Goal: Task Accomplishment & Management: Manage account settings

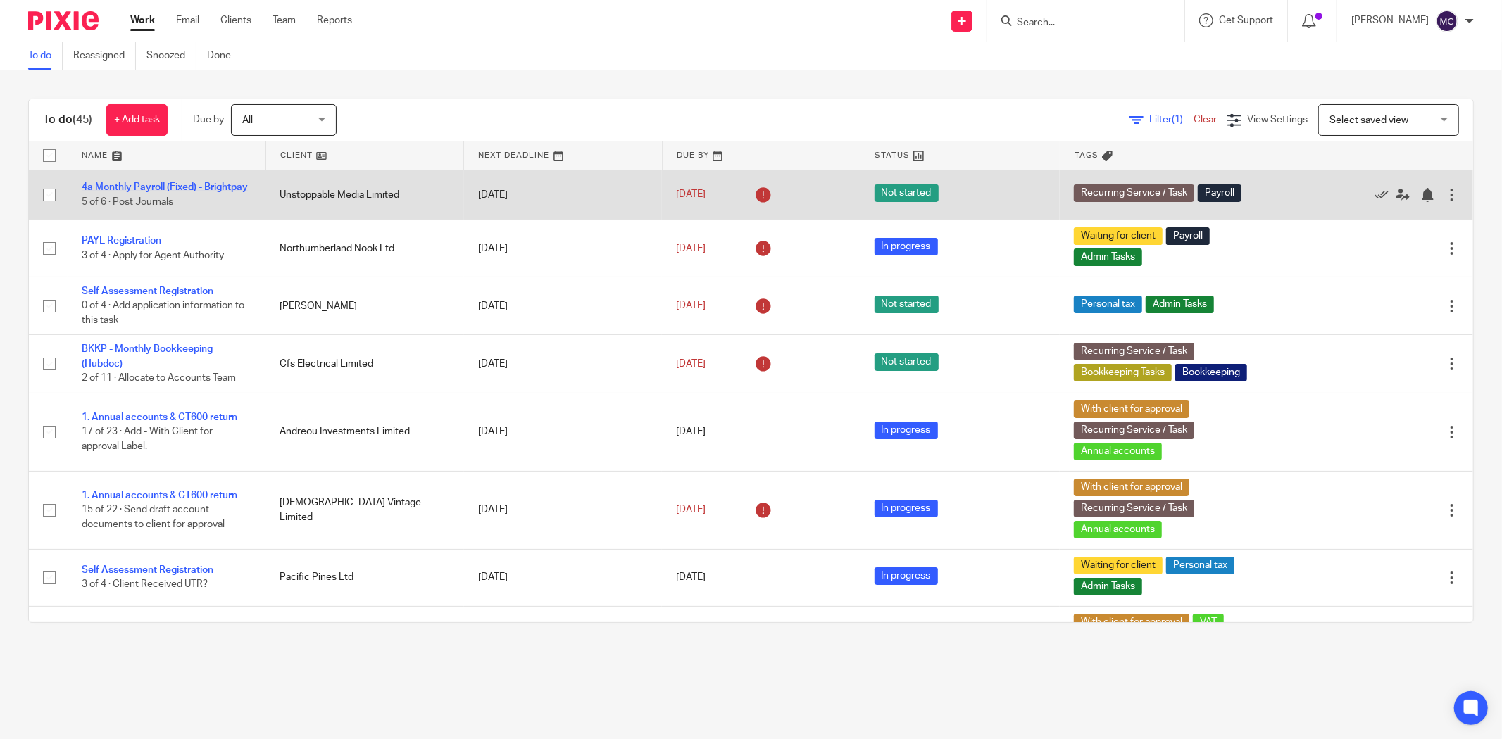
drag, startPoint x: 11, startPoint y: 178, endPoint x: 111, endPoint y: 194, distance: 100.6
click at [111, 194] on div "To do (45) + Add task Due by All All Today Tomorrow This week Next week This mo…" at bounding box center [751, 360] width 1502 height 581
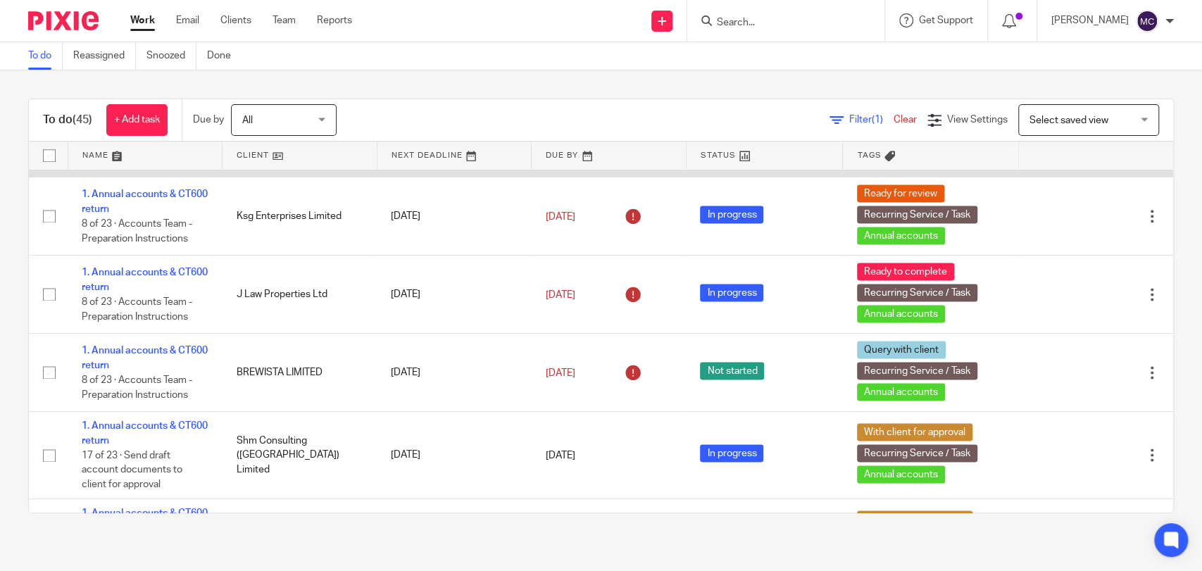
scroll to position [1329, 0]
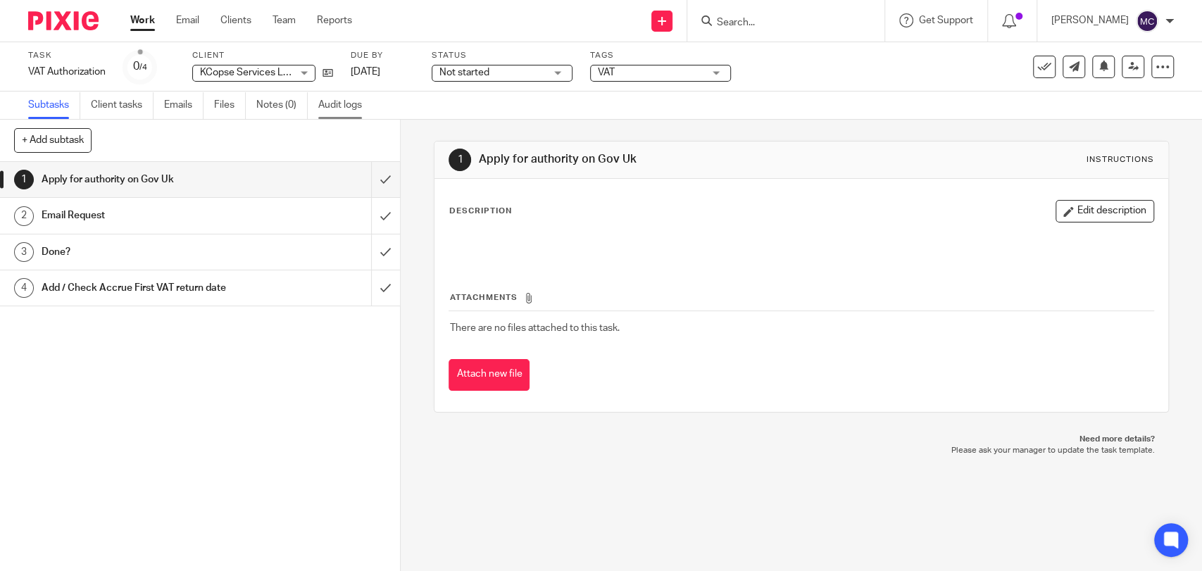
click at [339, 111] on link "Audit logs" at bounding box center [345, 105] width 54 height 27
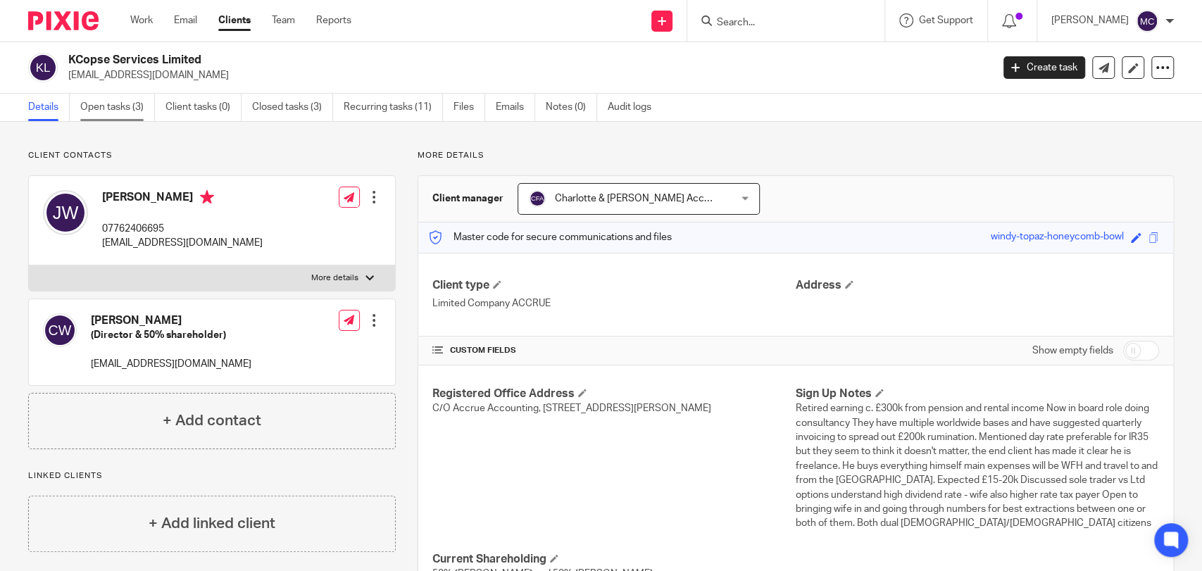
click at [119, 96] on link "Open tasks (3)" at bounding box center [117, 107] width 75 height 27
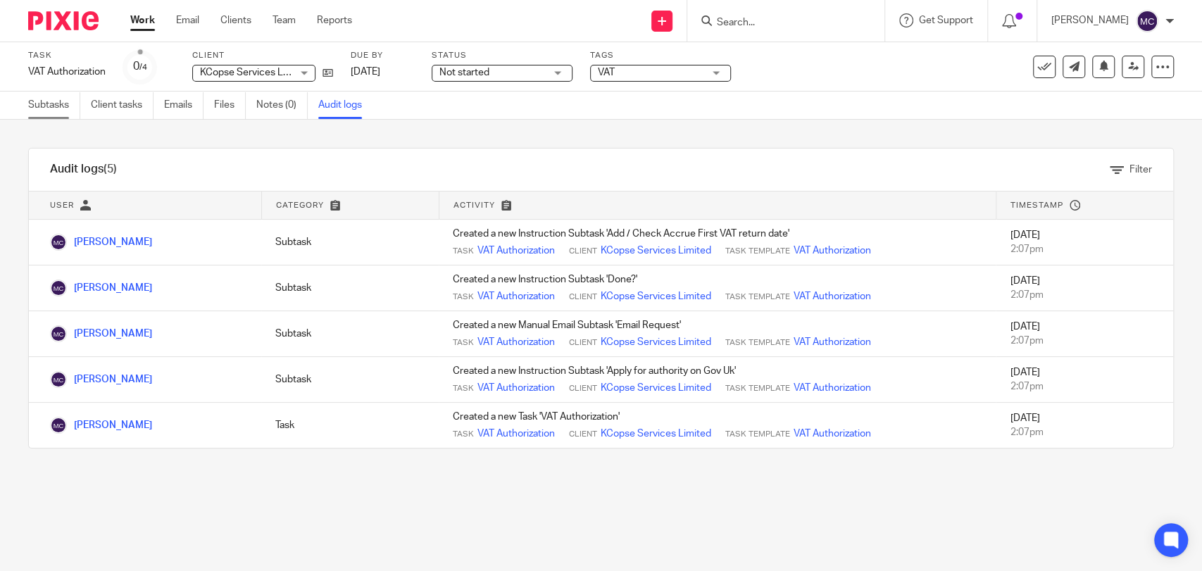
click at [44, 108] on link "Subtasks" at bounding box center [54, 105] width 52 height 27
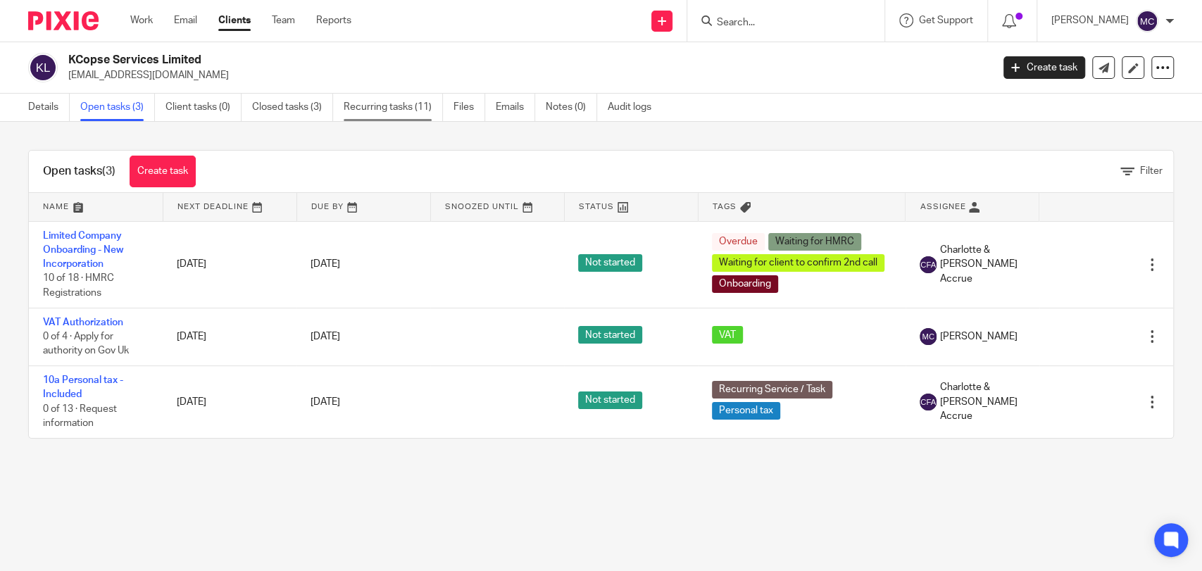
click at [408, 108] on link "Recurring tasks (11)" at bounding box center [393, 107] width 99 height 27
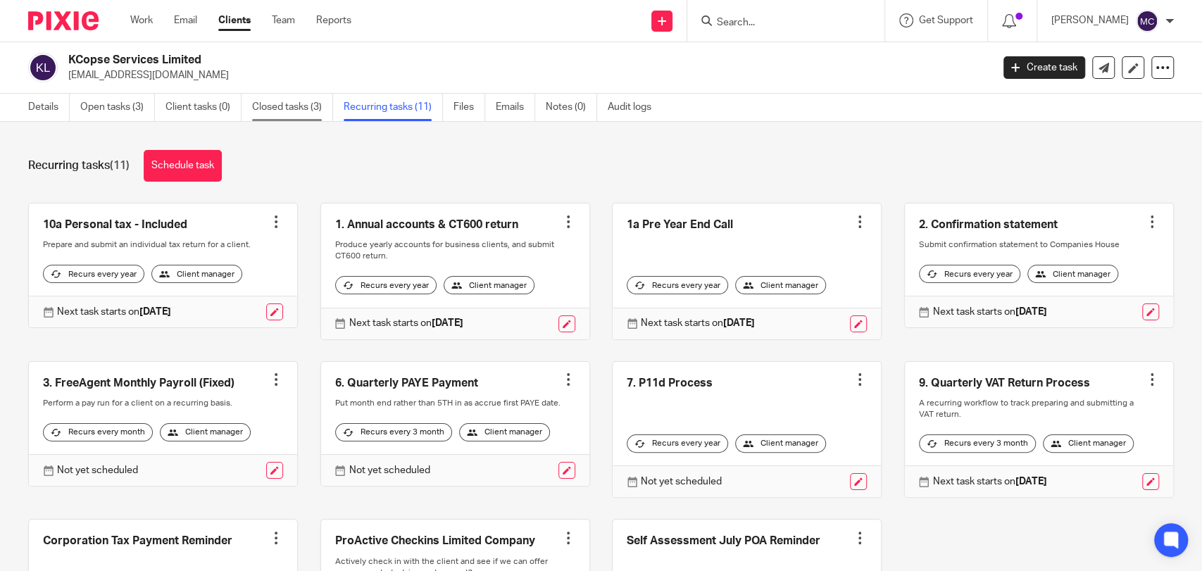
click at [265, 101] on link "Closed tasks (3)" at bounding box center [292, 107] width 81 height 27
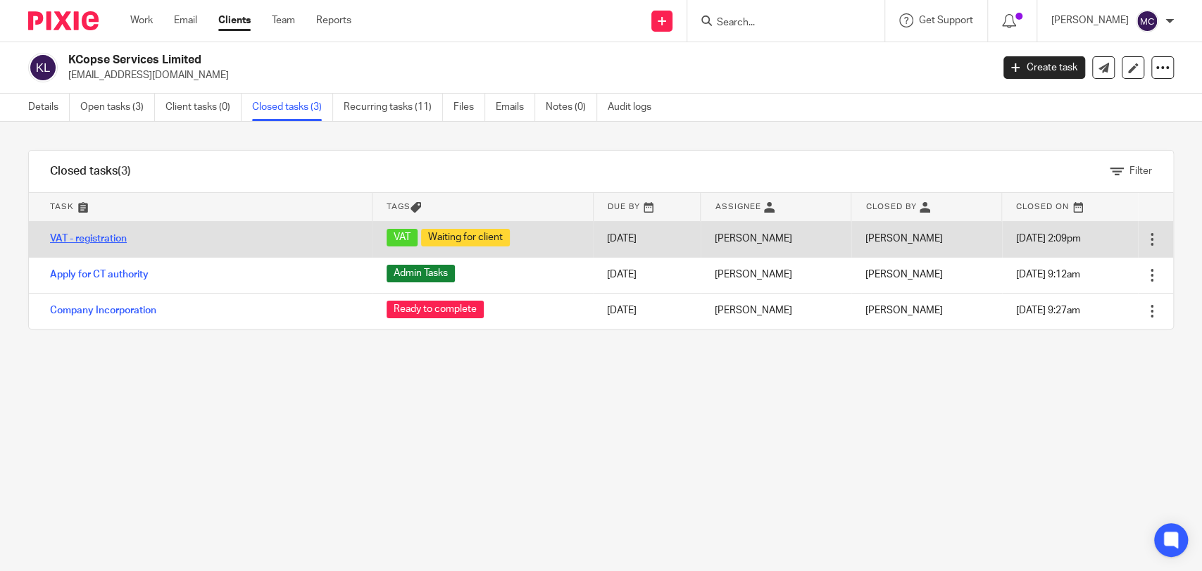
click at [118, 237] on link "VAT - registration" at bounding box center [88, 239] width 77 height 10
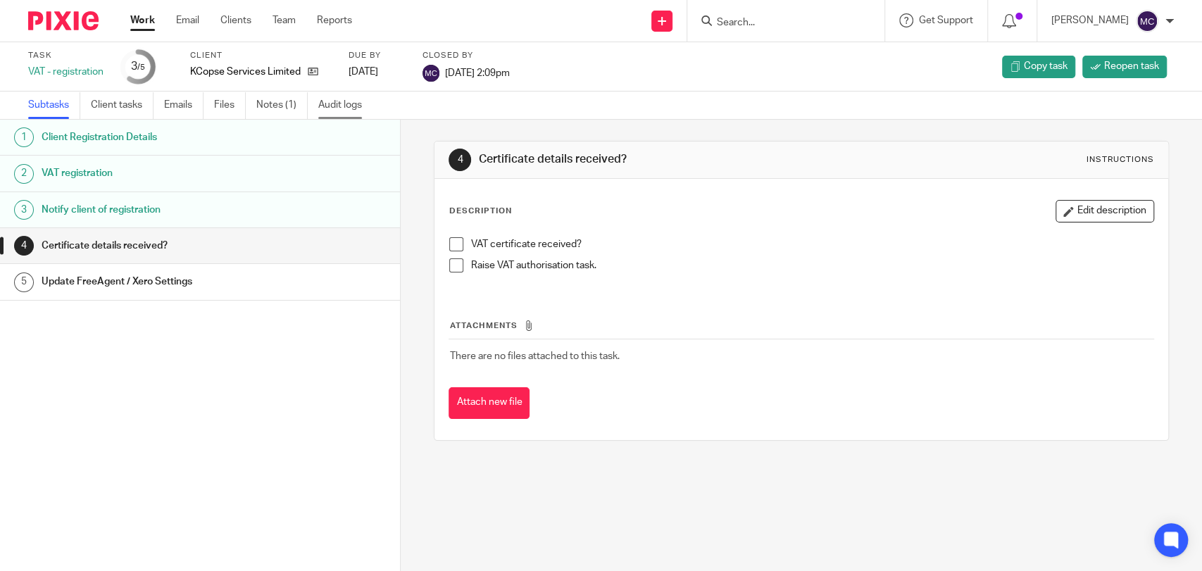
click at [344, 111] on link "Audit logs" at bounding box center [345, 105] width 54 height 27
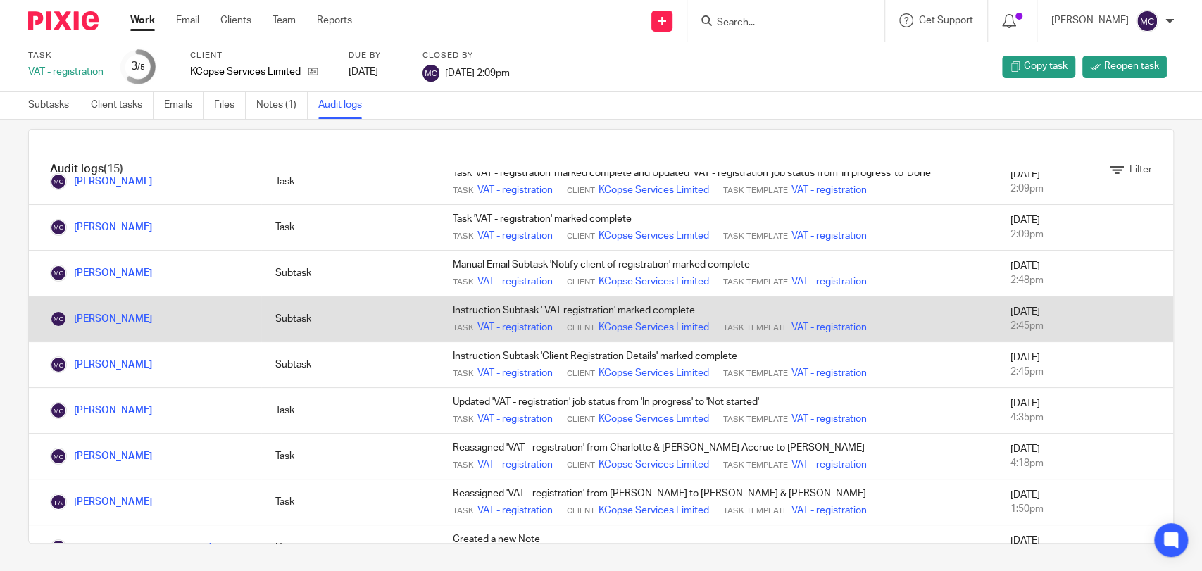
scroll to position [78, 0]
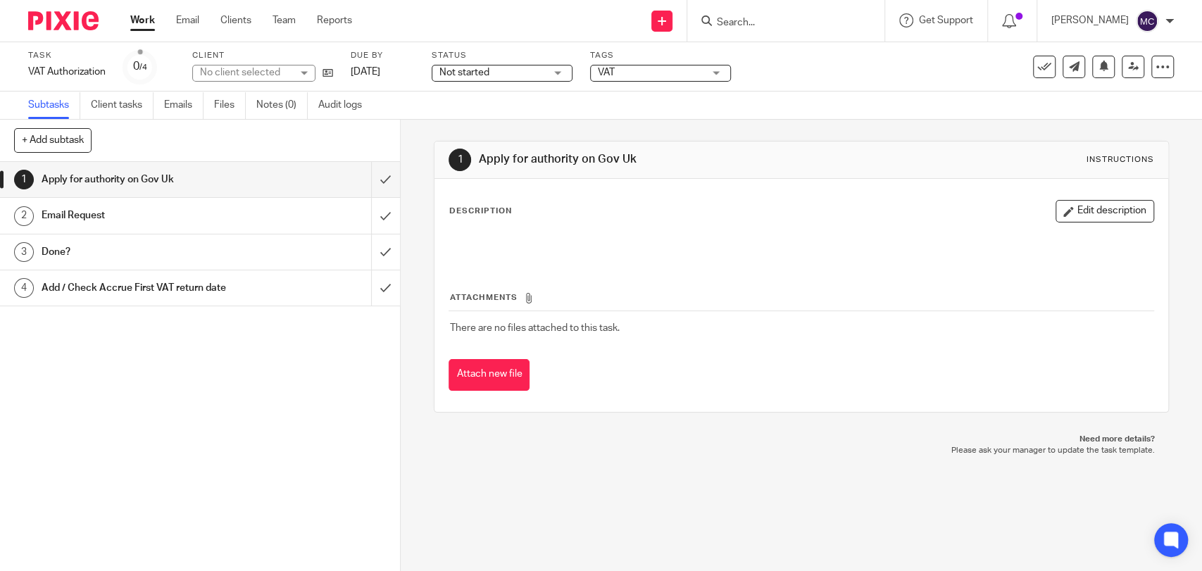
click at [94, 208] on h1 "Email Request" at bounding box center [147, 215] width 211 height 21
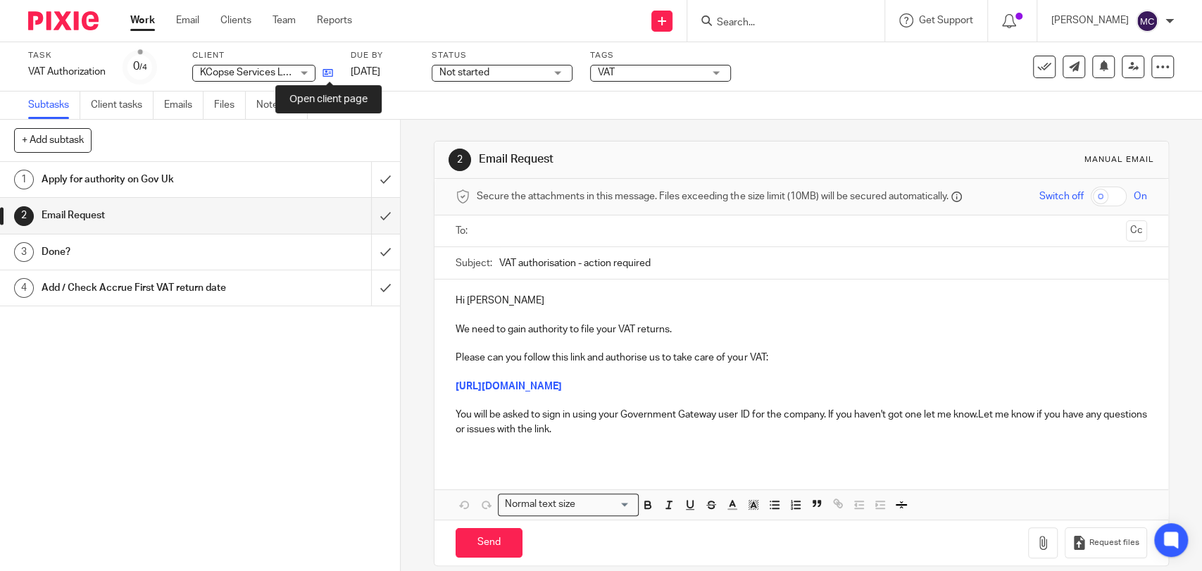
click at [331, 69] on icon at bounding box center [328, 73] width 11 height 11
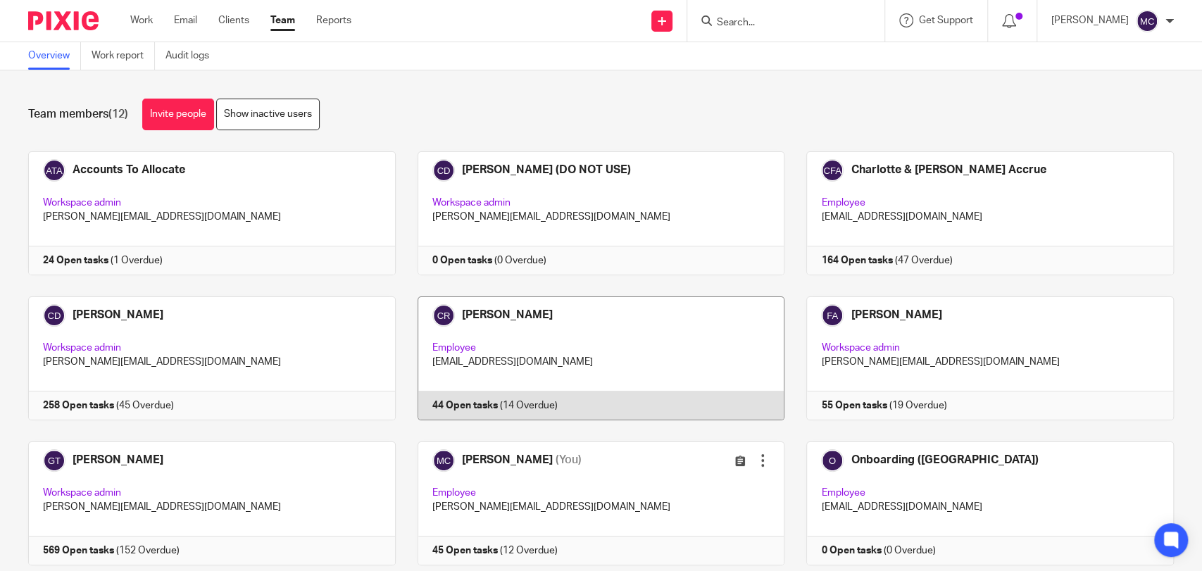
click at [528, 335] on link at bounding box center [590, 358] width 389 height 124
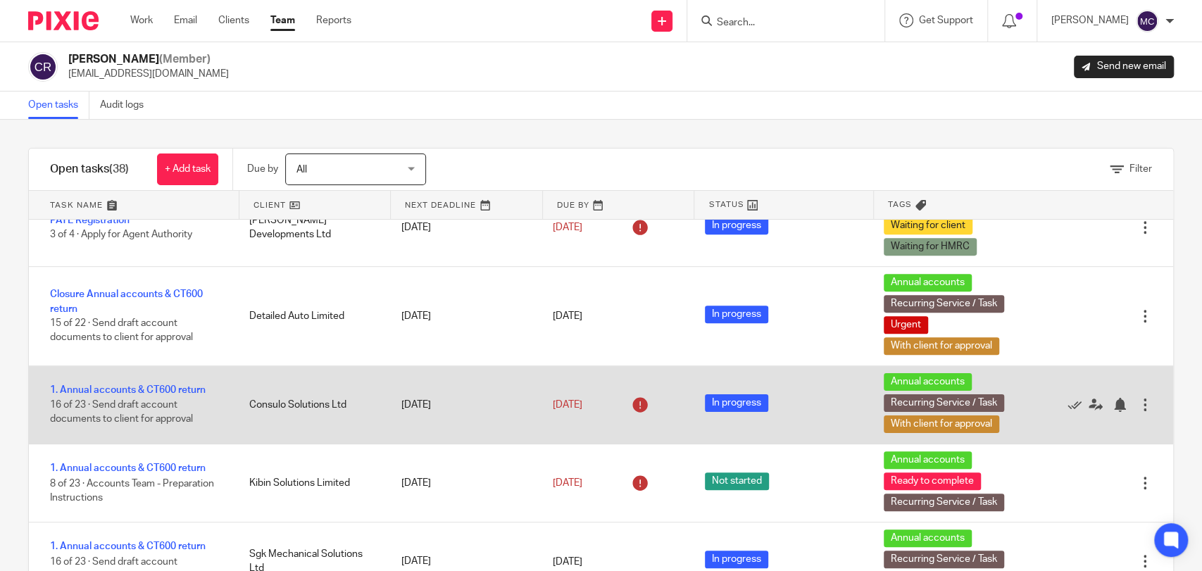
scroll to position [625, 0]
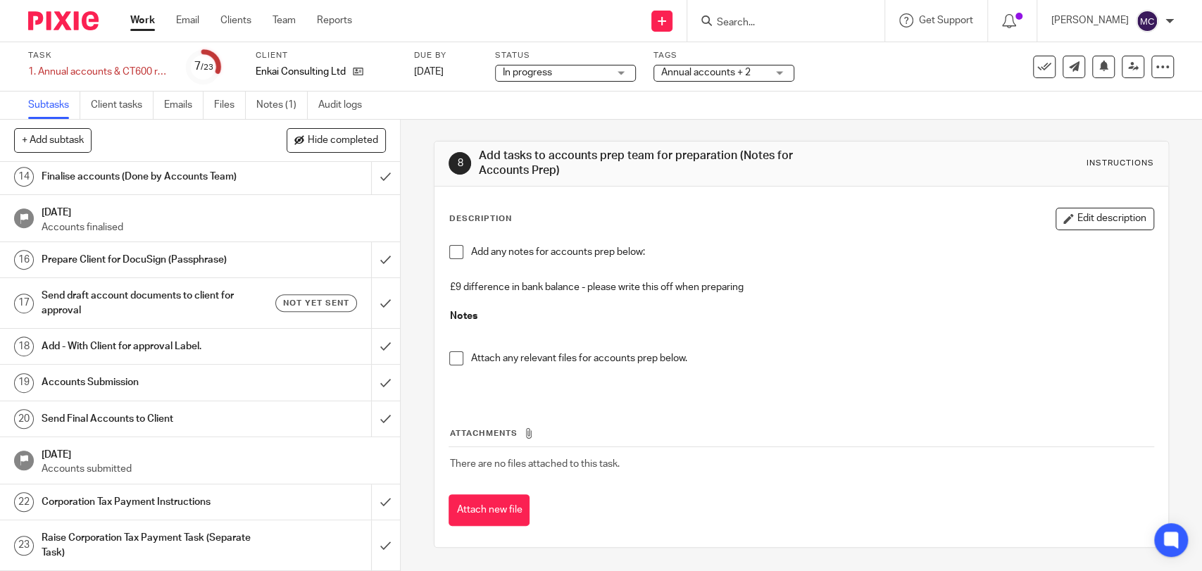
scroll to position [408, 0]
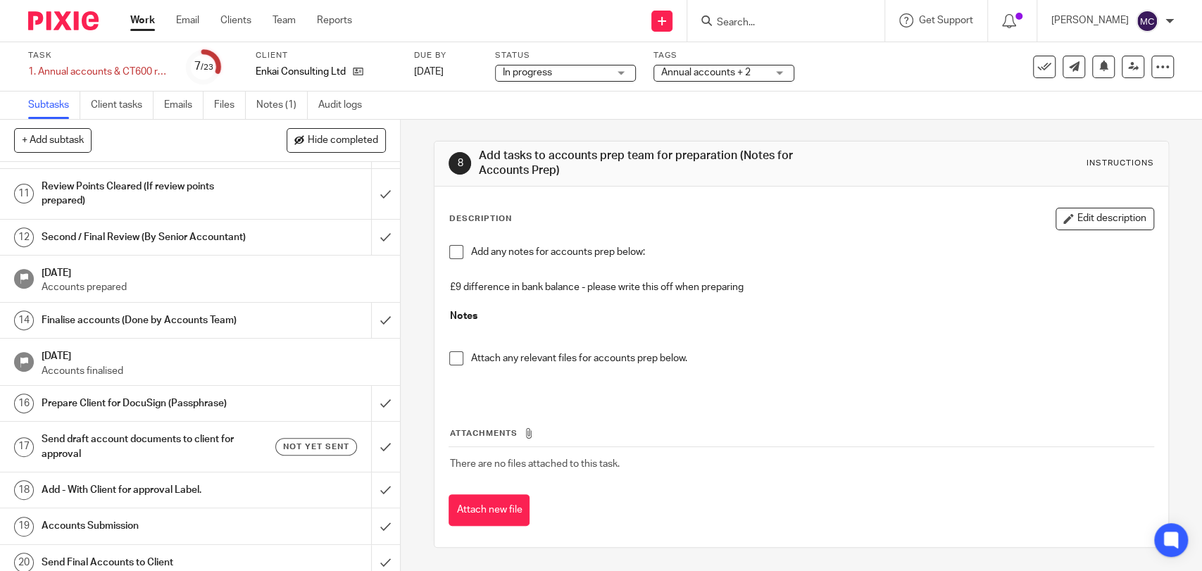
click at [701, 85] on div "Task 1. Annual accounts & CT600 return Save 1. Annual accounts & CT600 return 7…" at bounding box center [601, 66] width 1202 height 49
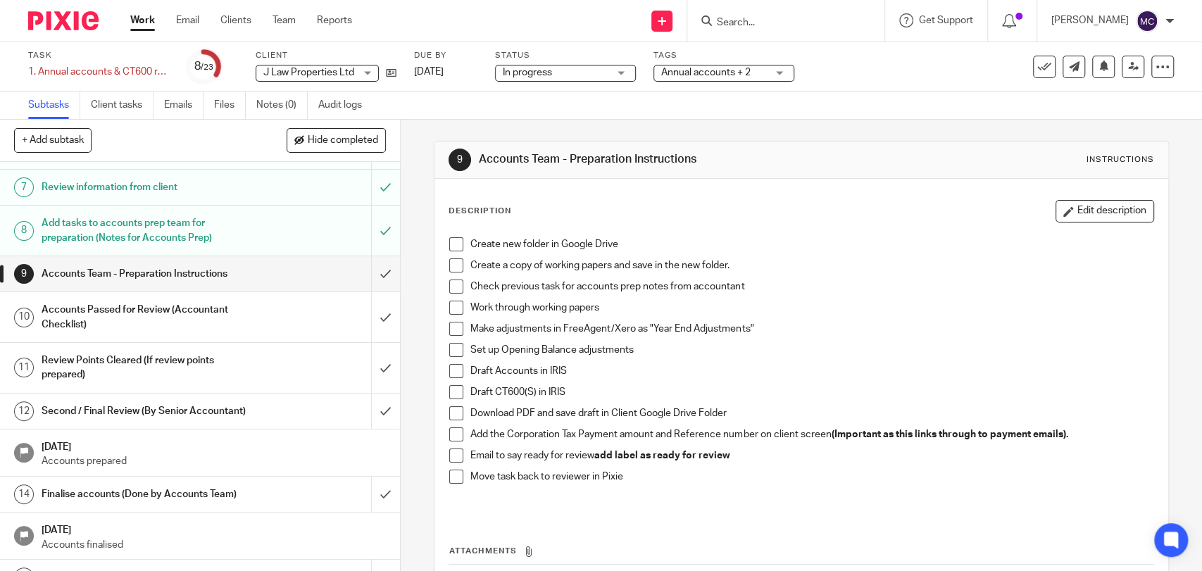
scroll to position [156, 0]
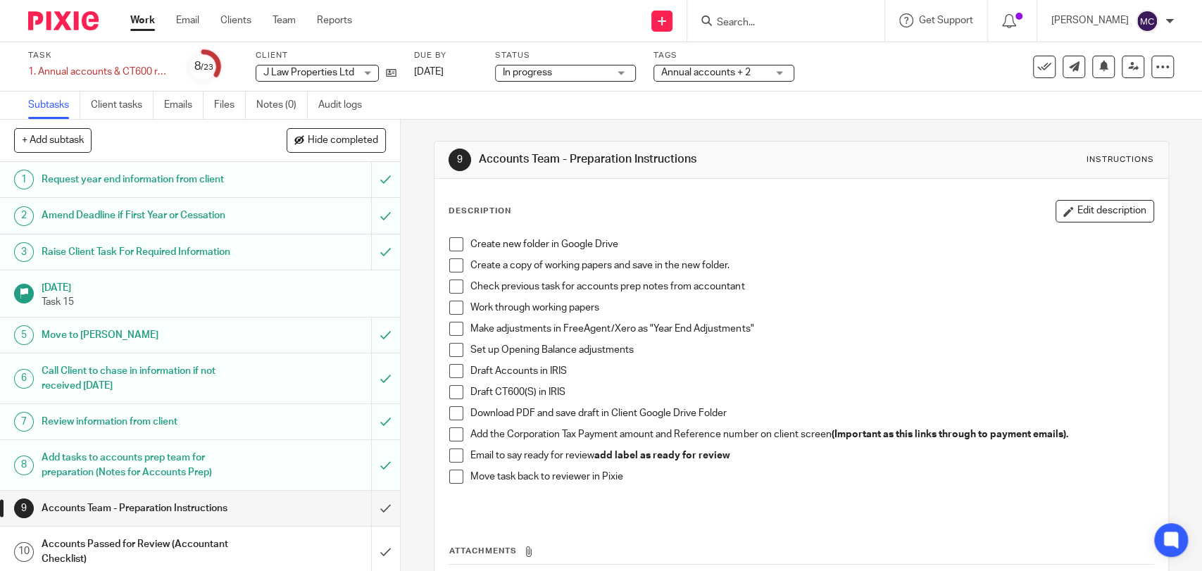
scroll to position [156, 0]
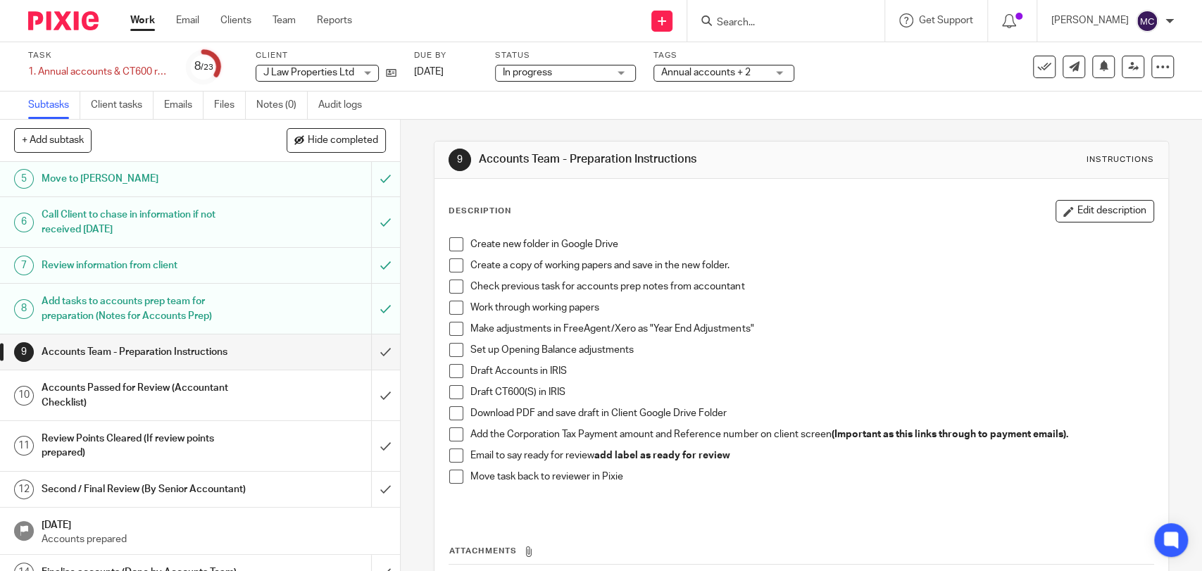
click at [763, 13] on form at bounding box center [790, 21] width 150 height 18
click at [750, 28] on input "Search" at bounding box center [778, 23] width 127 height 13
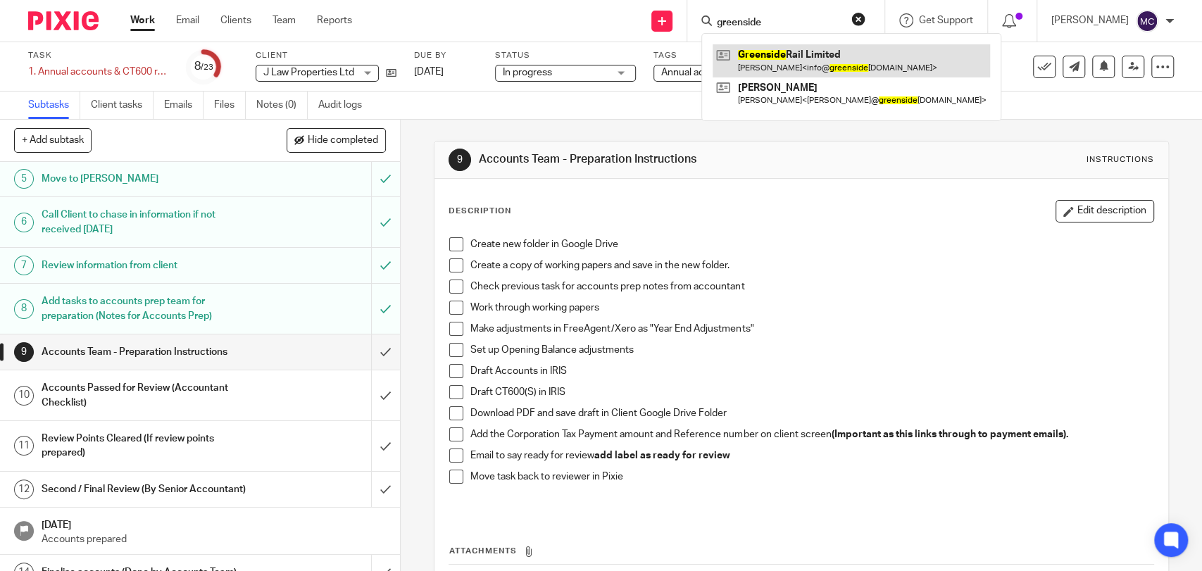
type input "greenside"
click at [771, 58] on link at bounding box center [851, 60] width 277 height 32
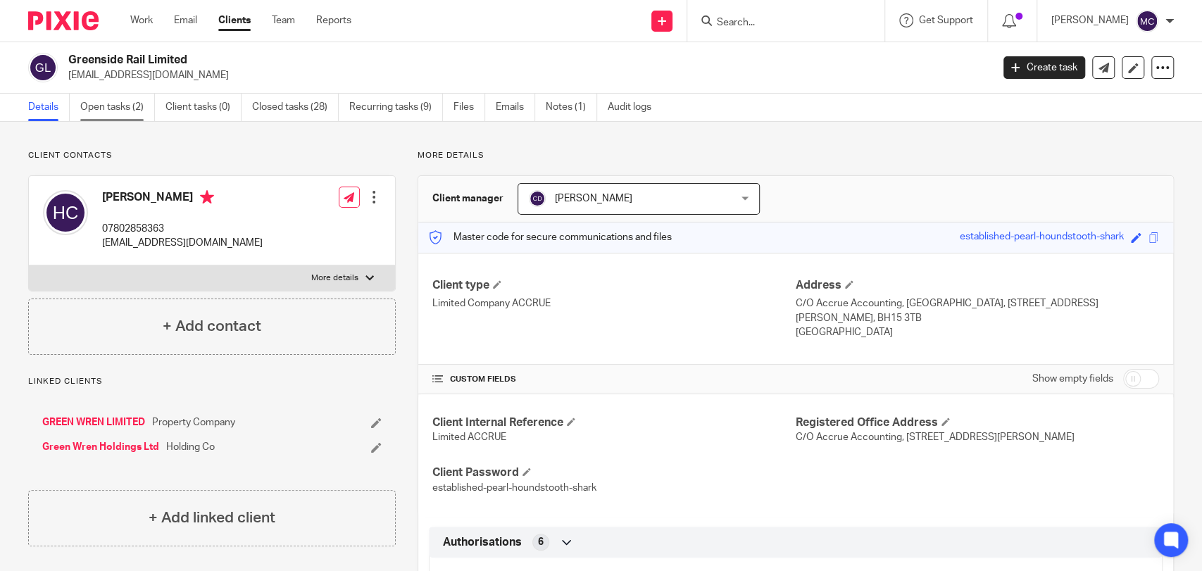
click at [145, 97] on link "Open tasks (2)" at bounding box center [117, 107] width 75 height 27
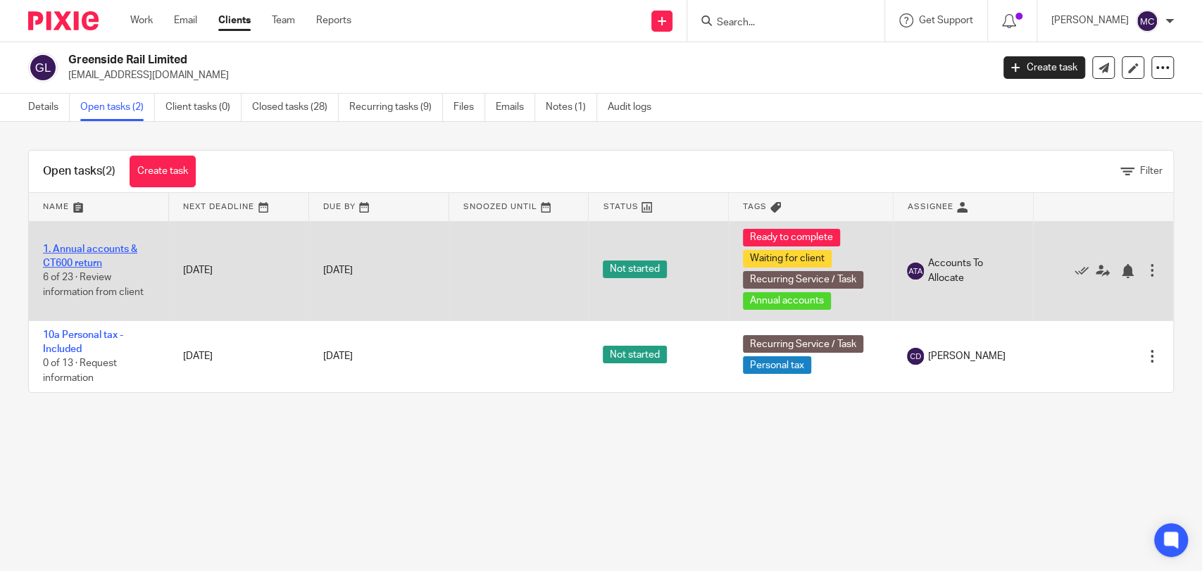
click at [114, 244] on link "1. Annual accounts & CT600 return" at bounding box center [90, 256] width 94 height 24
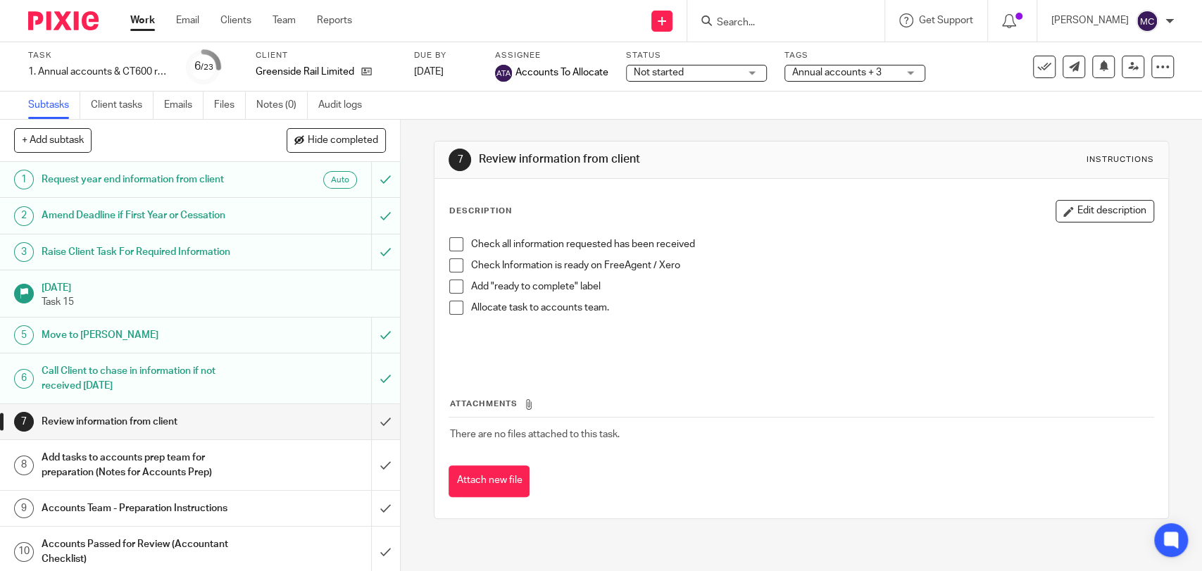
click at [676, 69] on span "Not started" at bounding box center [659, 73] width 50 height 10
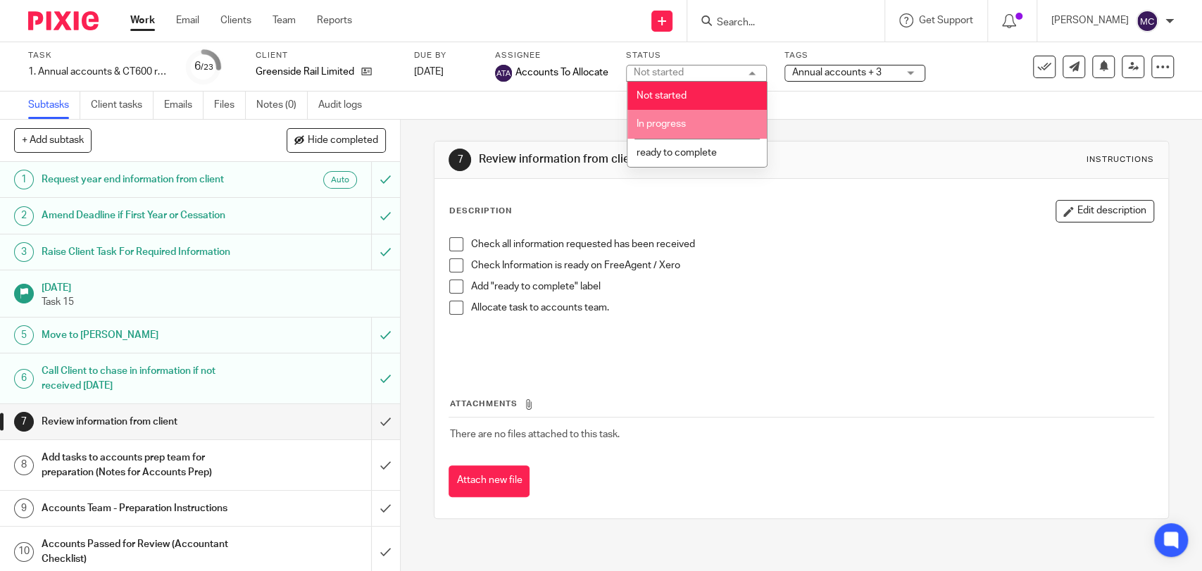
click at [653, 127] on span "In progress" at bounding box center [661, 124] width 49 height 10
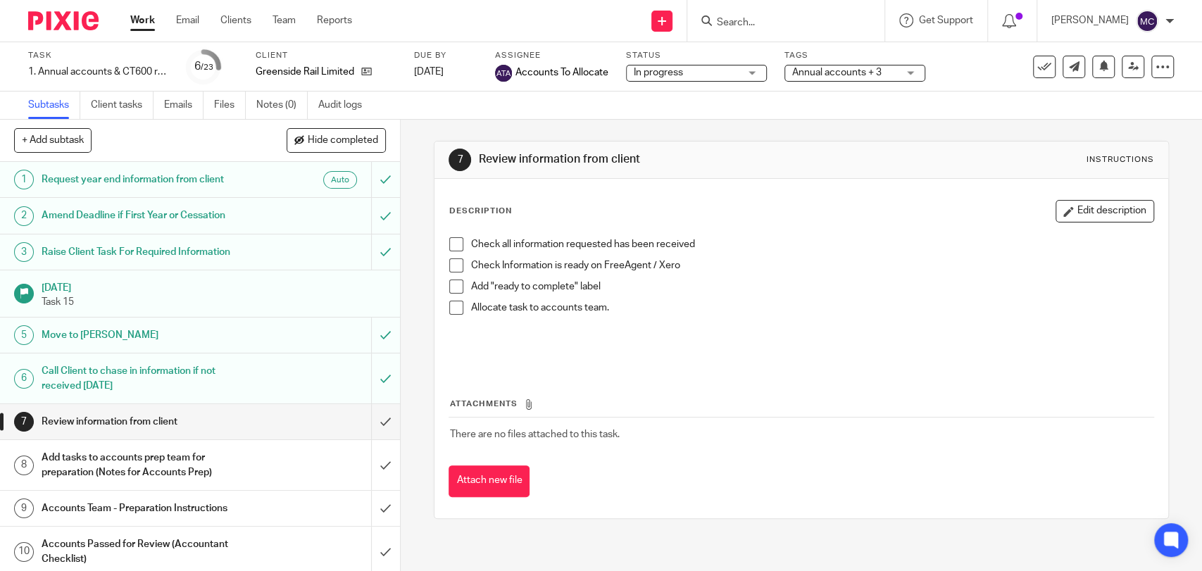
click at [839, 74] on span "Annual accounts + 3" at bounding box center [836, 73] width 89 height 10
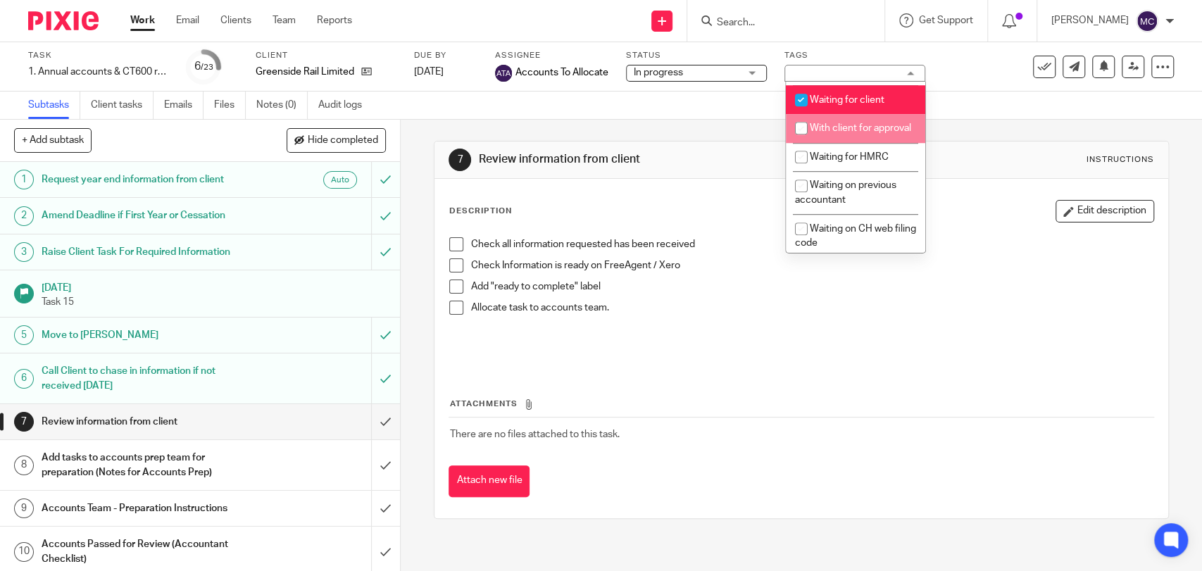
scroll to position [704, 0]
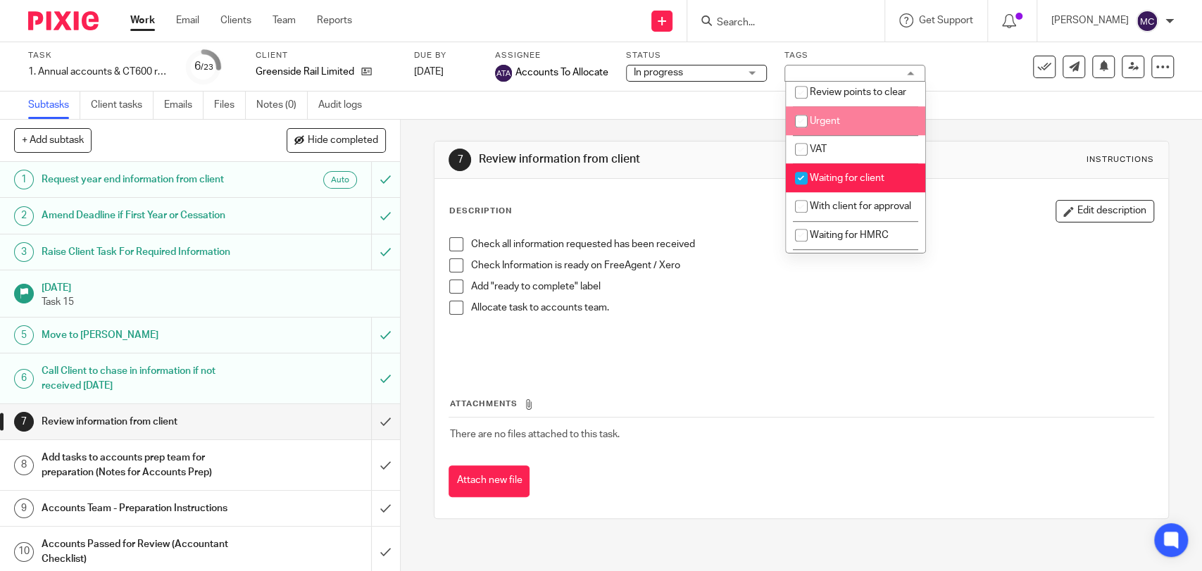
click at [845, 135] on li "Urgent" at bounding box center [855, 120] width 139 height 29
checkbox input "true"
click at [1103, 89] on div "Task 1. Annual accounts & CT600 return Save 1. Annual accounts & CT600 return 6…" at bounding box center [601, 66] width 1202 height 49
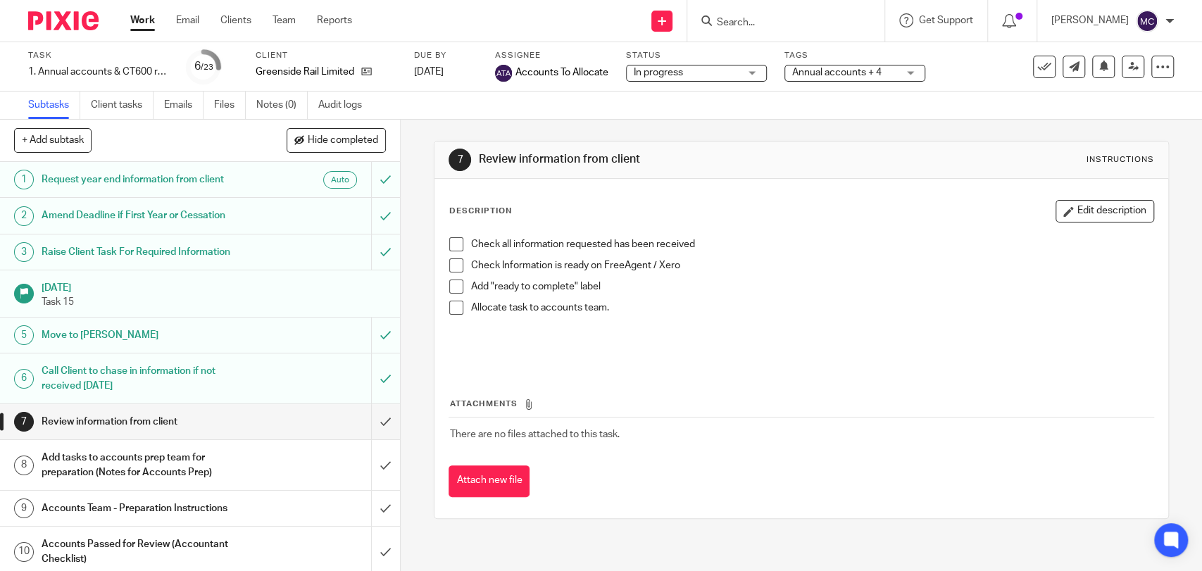
click at [1138, 65] on div "See template in use Advanced task editor Copy task Change schedule Delete" at bounding box center [1103, 67] width 141 height 23
click at [1128, 63] on icon at bounding box center [1133, 66] width 11 height 11
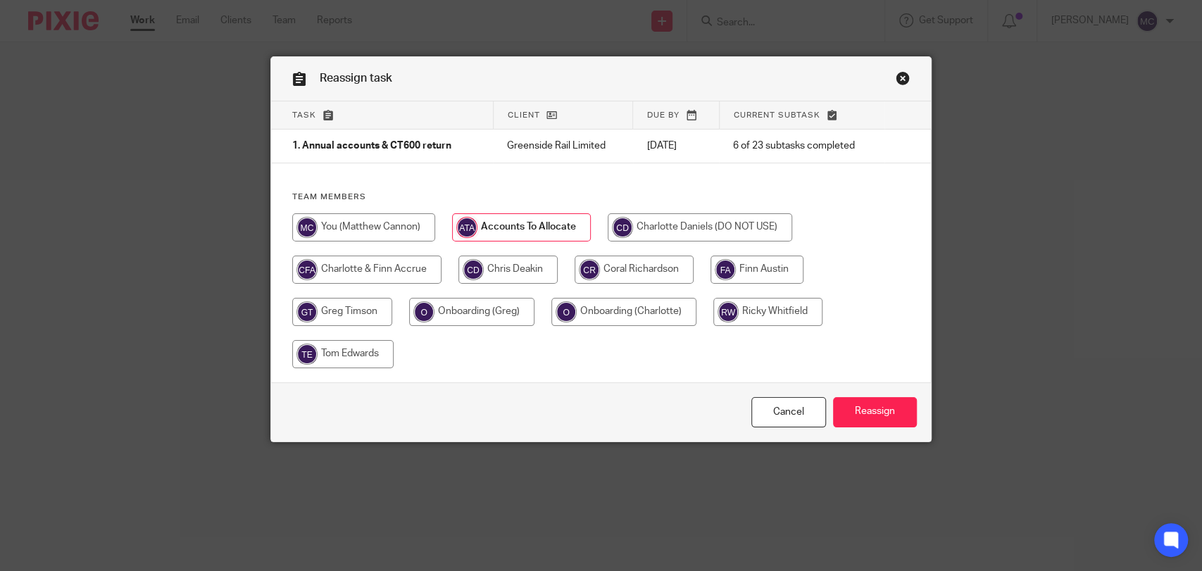
click at [403, 225] on input "radio" at bounding box center [363, 227] width 143 height 28
radio input "true"
click at [877, 413] on input "Reassign" at bounding box center [875, 412] width 84 height 30
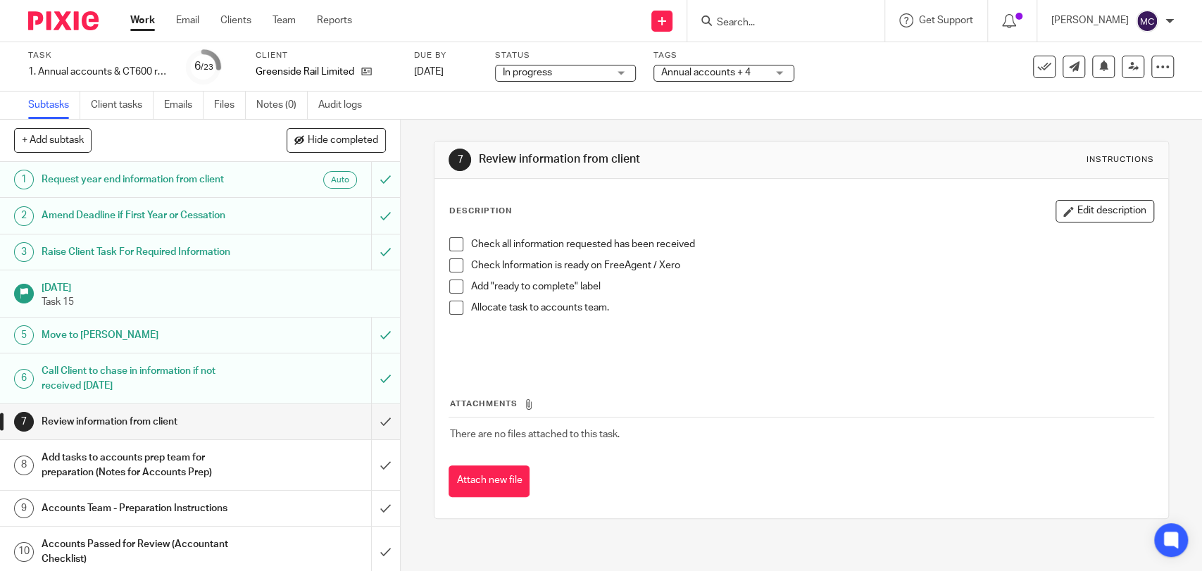
click at [762, 19] on input "Search" at bounding box center [778, 23] width 127 height 13
click at [760, 23] on input "hamish" at bounding box center [778, 23] width 127 height 13
type input "hamish"
click at [807, 207] on div "Description Edit description" at bounding box center [801, 211] width 705 height 23
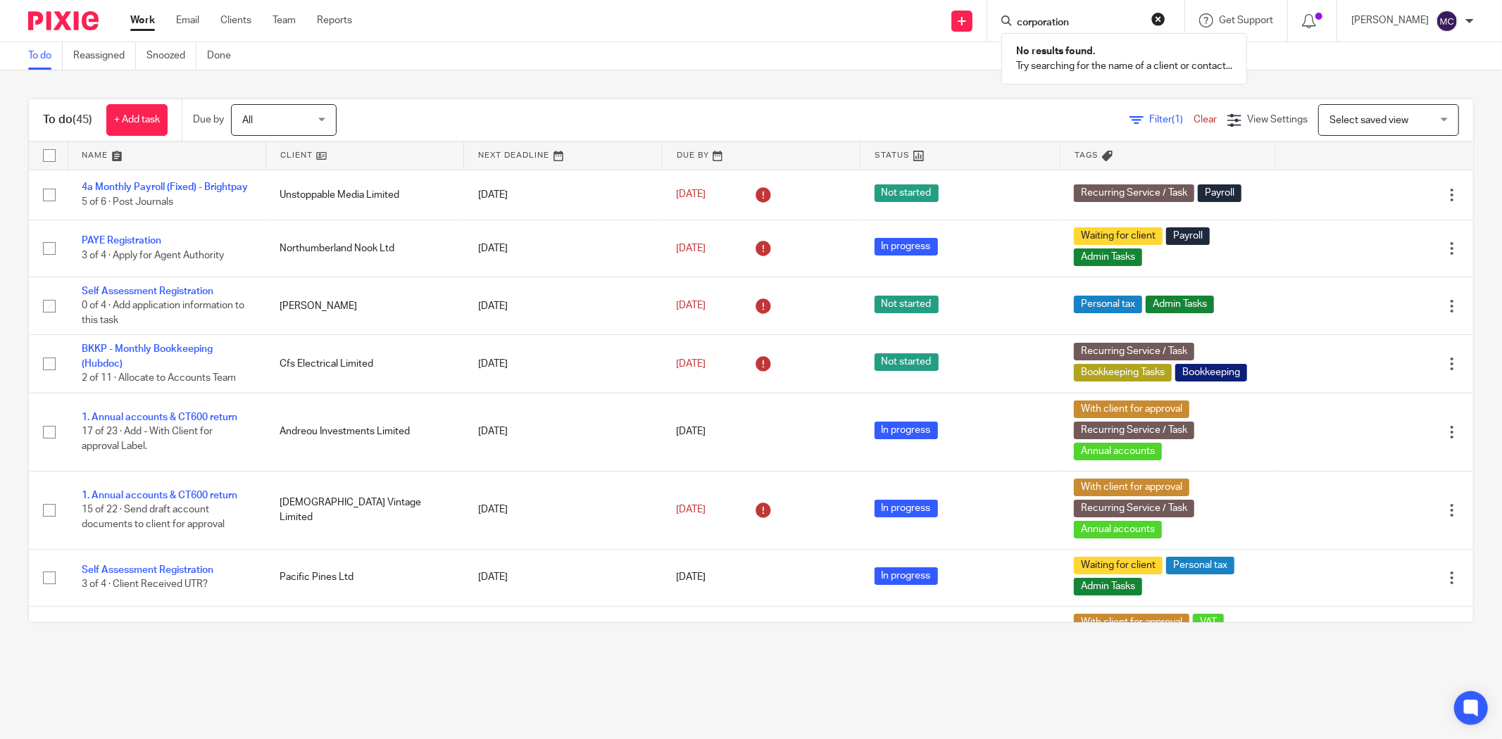
type input "corporation"
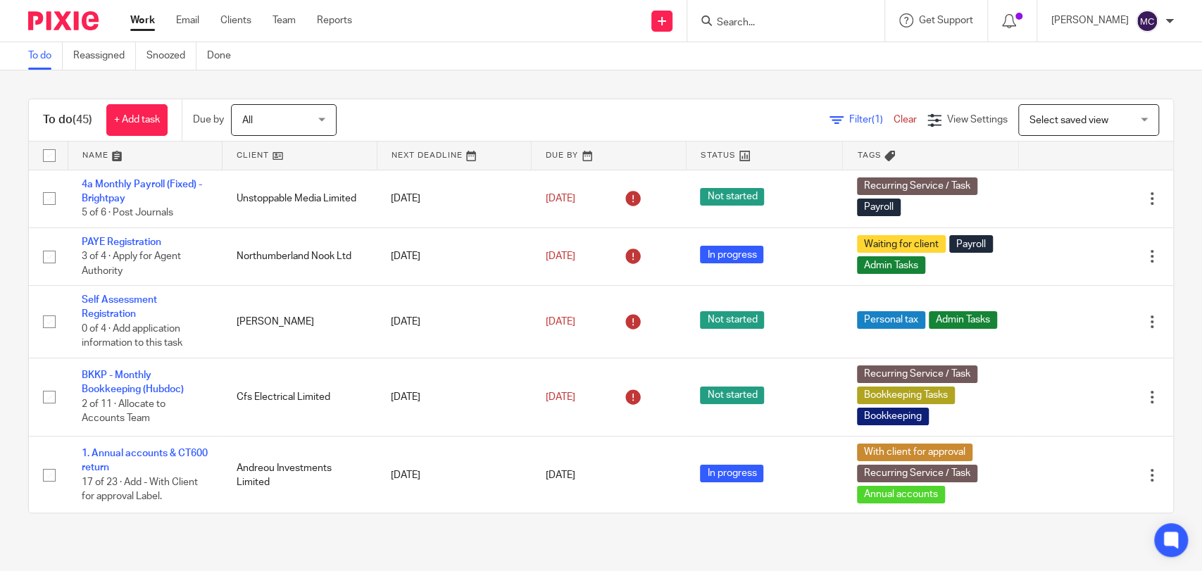
click at [1166, 22] on div at bounding box center [1169, 21] width 8 height 8
click at [1098, 76] on span "Email integration" at bounding box center [1129, 77] width 73 height 10
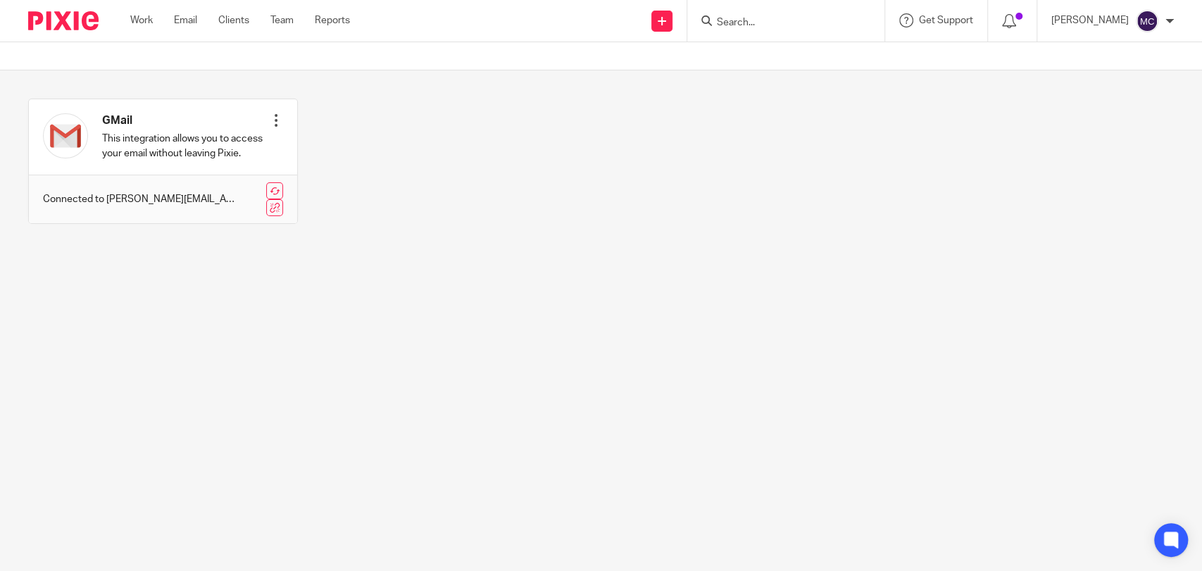
click at [1169, 23] on div at bounding box center [1169, 21] width 8 height 8
click at [1125, 56] on span "My profile" at bounding box center [1115, 56] width 44 height 10
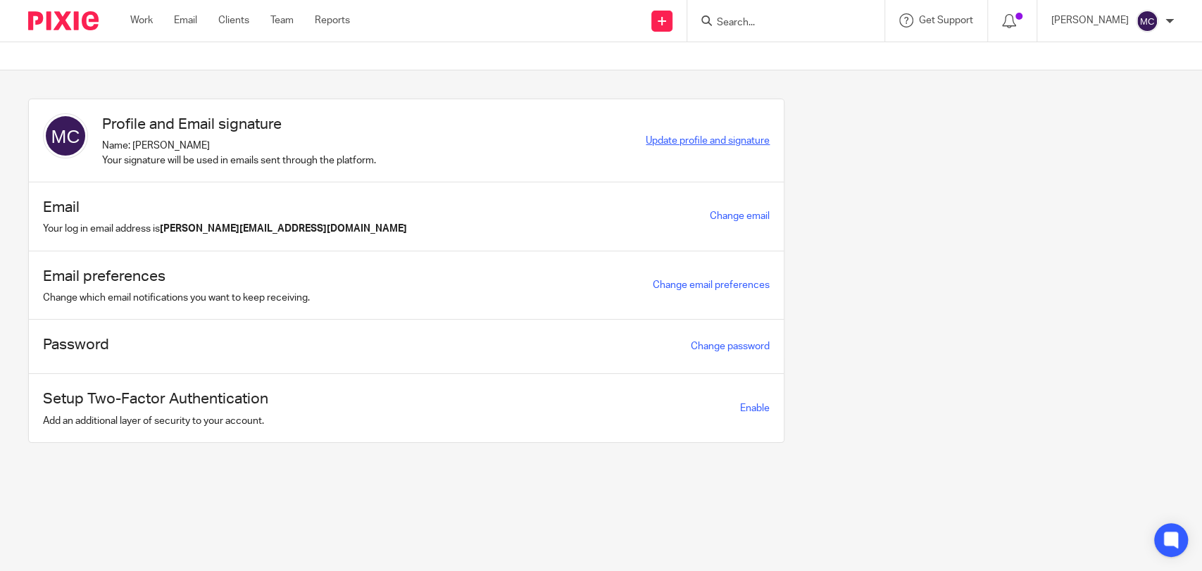
click at [691, 142] on span "Update profile and signature" at bounding box center [708, 141] width 124 height 10
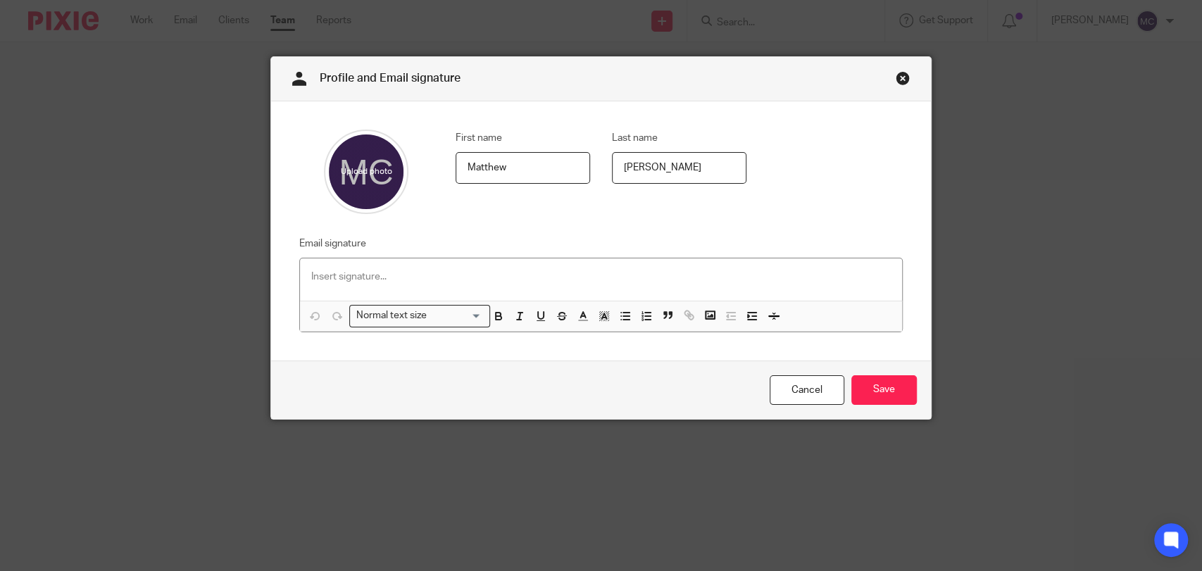
click at [446, 279] on p at bounding box center [601, 277] width 580 height 14
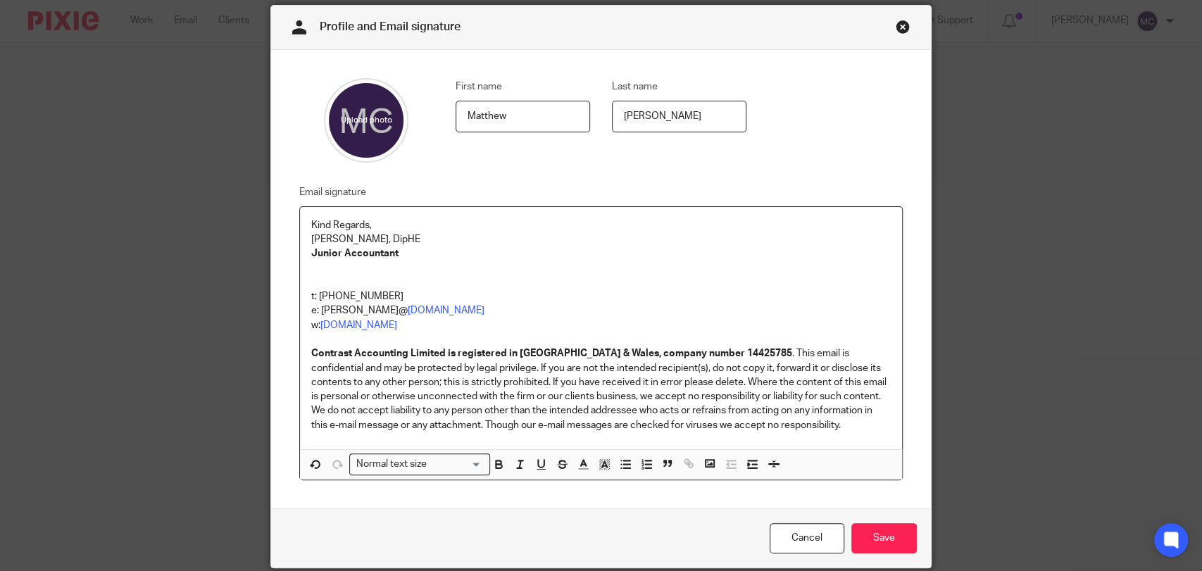
scroll to position [104, 0]
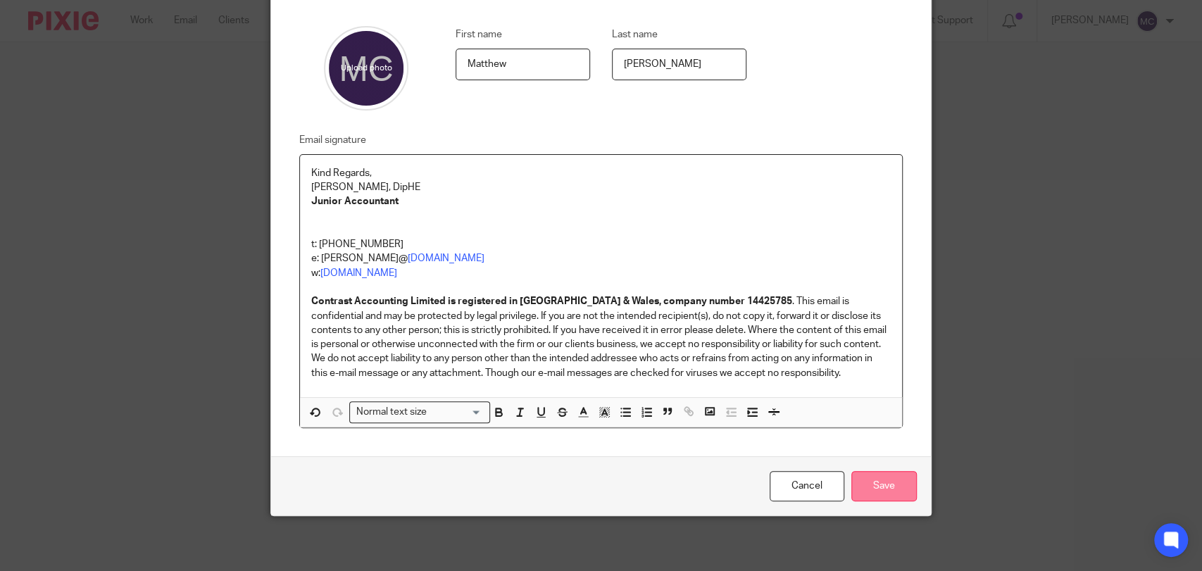
click at [891, 481] on input "Save" at bounding box center [883, 486] width 65 height 30
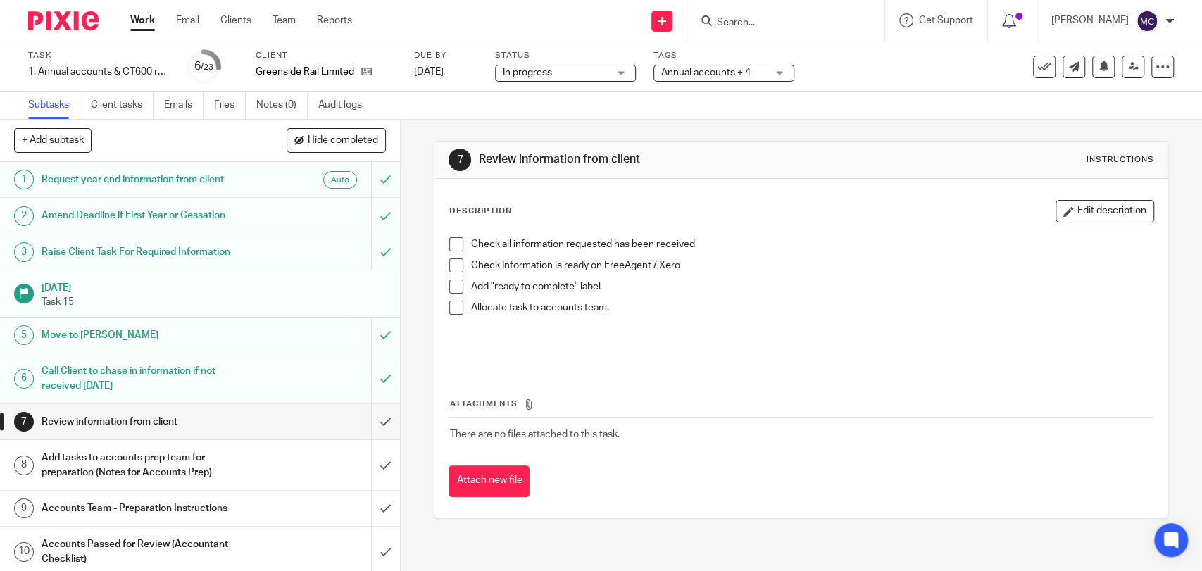
click at [729, 20] on input "Search" at bounding box center [778, 23] width 127 height 13
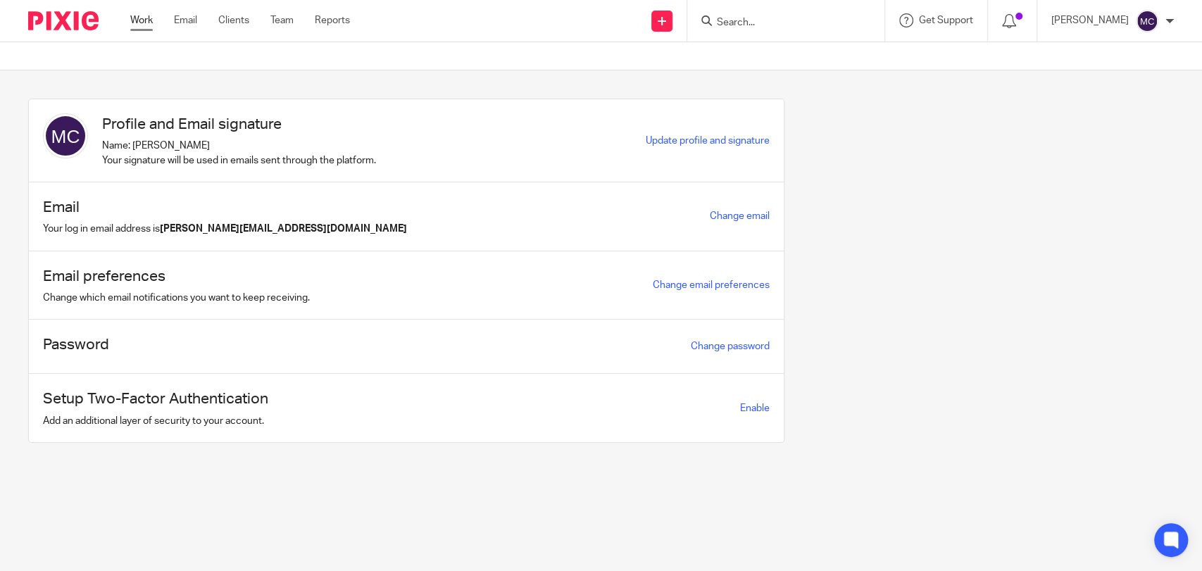
click at [148, 17] on link "Work" at bounding box center [141, 20] width 23 height 14
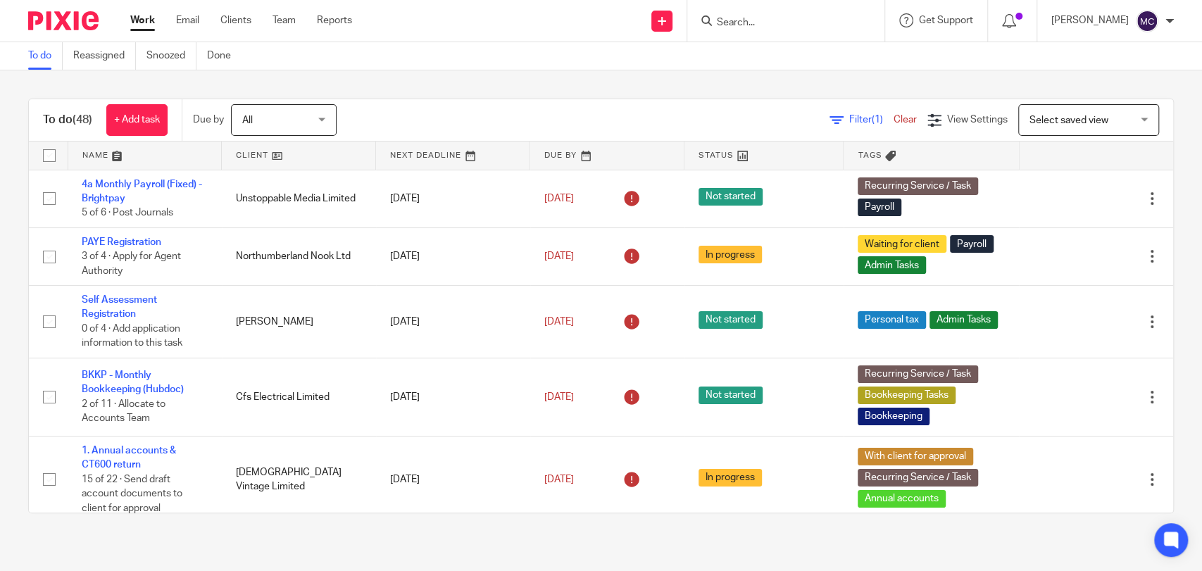
click at [741, 21] on input "Search" at bounding box center [778, 23] width 127 height 13
click at [761, 24] on input "Search" at bounding box center [778, 23] width 127 height 13
